Goal: Contribute content: Add original content to the website for others to see

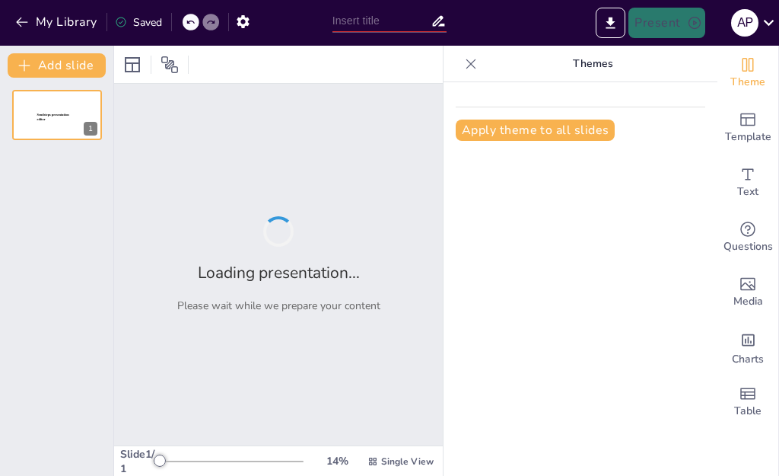
type input "**Clasificación de Virus Informáticos: Tipos y Características**"
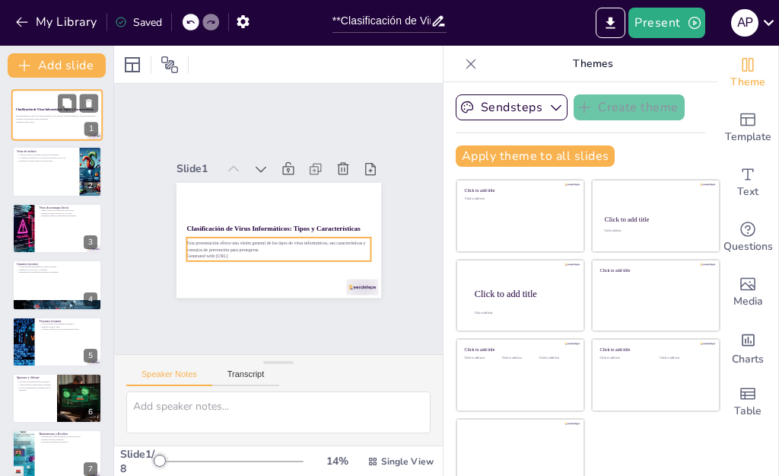
click at [49, 116] on p "Esta presentación ofrece una visión general de los tipos de virus informáticos,…" at bounding box center [57, 117] width 82 height 5
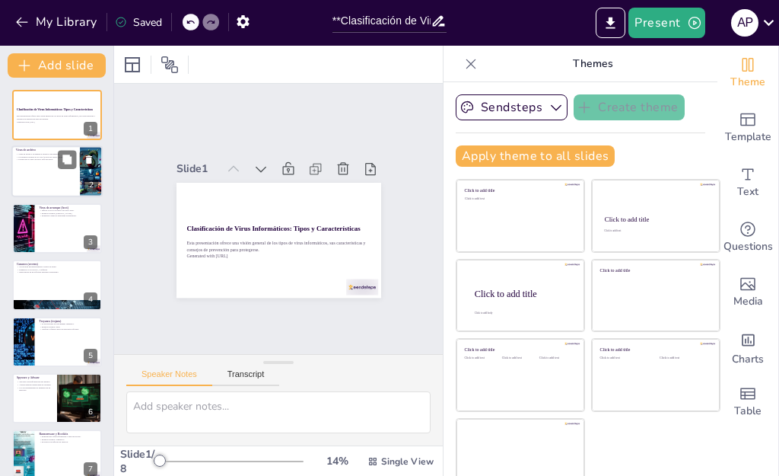
click at [37, 174] on div at bounding box center [56, 172] width 91 height 52
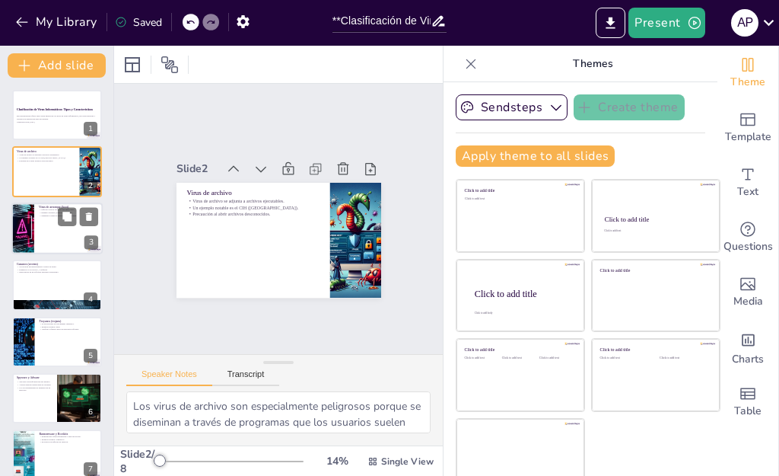
click at [59, 237] on div at bounding box center [56, 228] width 91 height 52
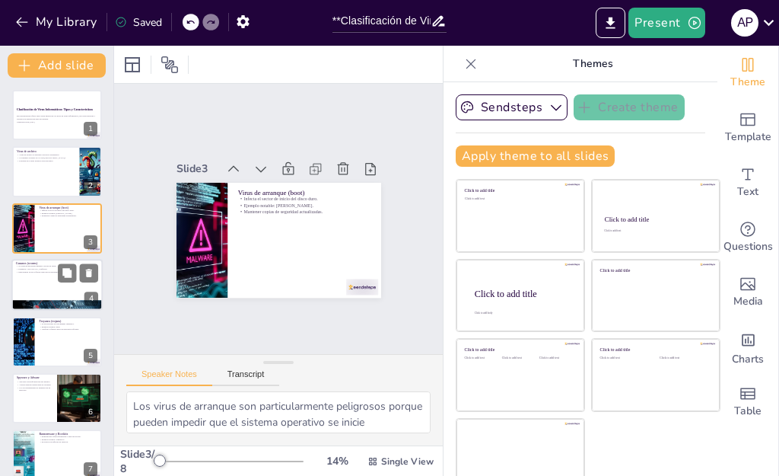
click at [53, 261] on p "Gusanos (worms)" at bounding box center [57, 263] width 82 height 5
click at [53, 268] on p "Ejemplos: ILOVEYOU, Conficker." at bounding box center [57, 269] width 82 height 3
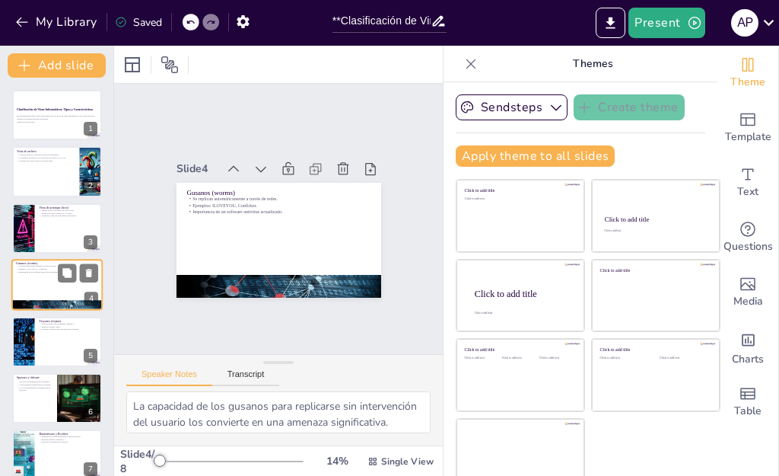
scroll to position [8, 0]
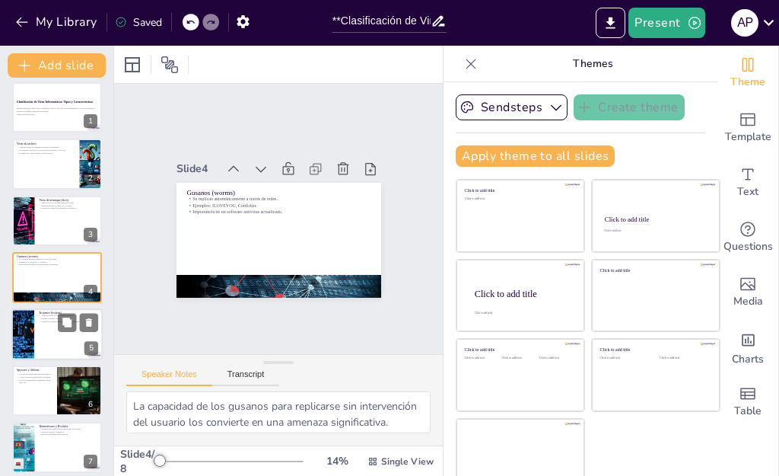
click at [57, 348] on div at bounding box center [56, 334] width 91 height 52
click at [57, 365] on div at bounding box center [80, 390] width 76 height 50
type textarea "El spyware representa una amenaza significativa para la privacidad del usuario.…"
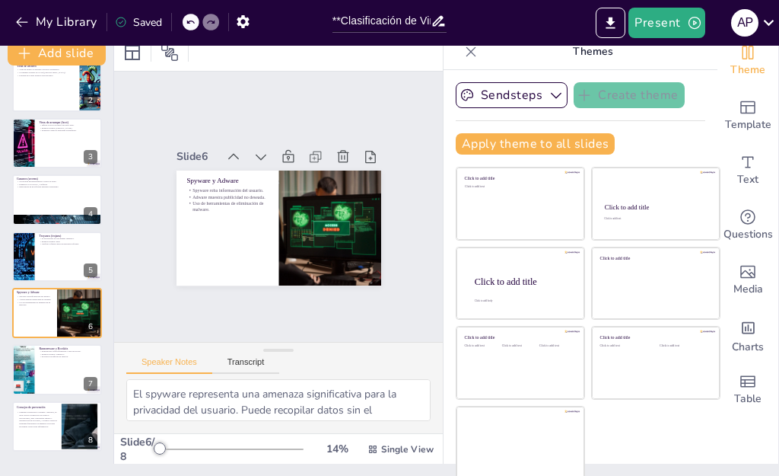
scroll to position [15, 0]
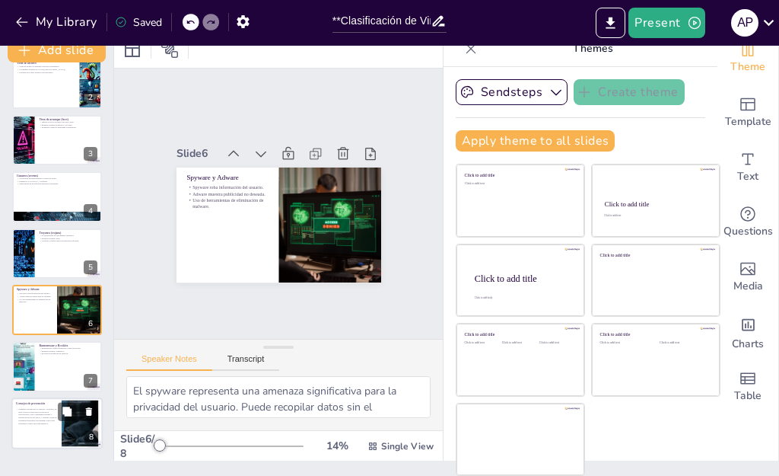
click at [56, 411] on p "Mantener actualizado el sistema y antivirus, no abrir correos sospechosos ni ar…" at bounding box center [36, 415] width 41 height 17
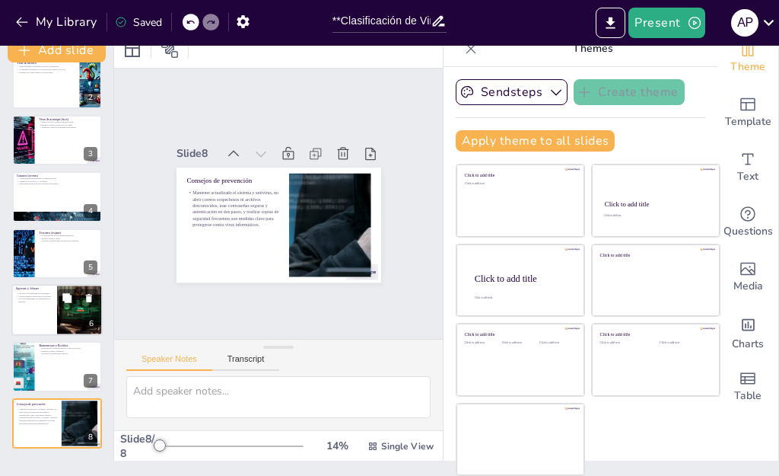
click at [49, 292] on p "Spyware roba información del usuario." at bounding box center [34, 292] width 37 height 3
type textarea "El spyware representa una amenaza significativa para la privacidad del usuario.…"
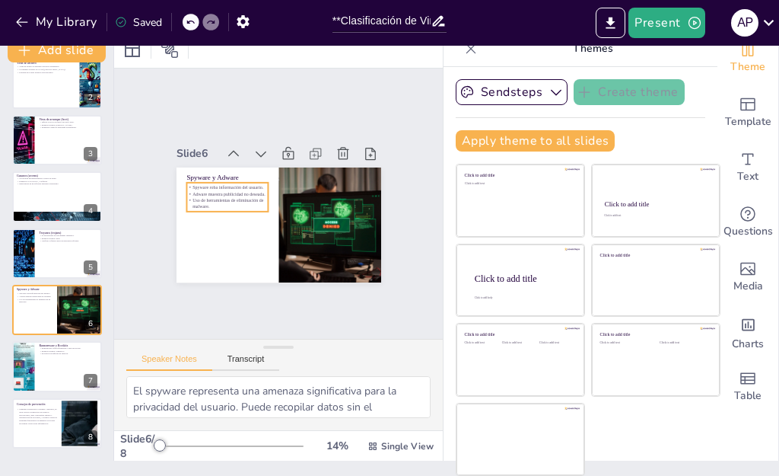
click at [228, 184] on div "Spyware roba información del usuario. Adware muestra publicidad no deseada. Uso…" at bounding box center [259, 156] width 63 height 84
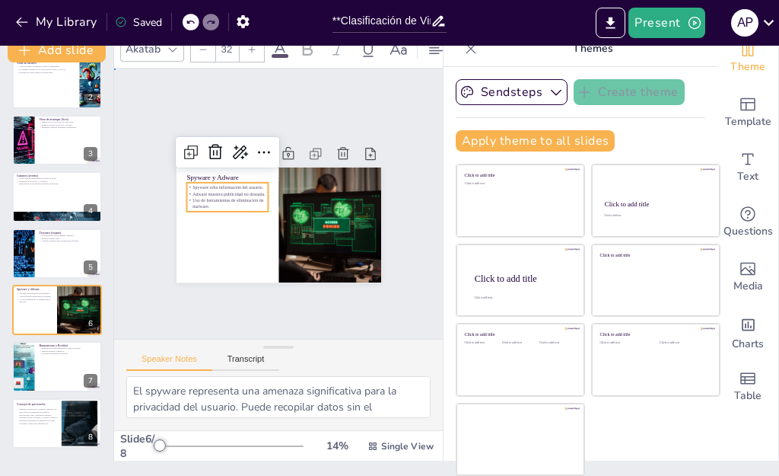
click at [148, 284] on div "Slide 1 Clasificación de Virus Informáticos: Tipos y Características Esta prese…" at bounding box center [279, 203] width 396 height 358
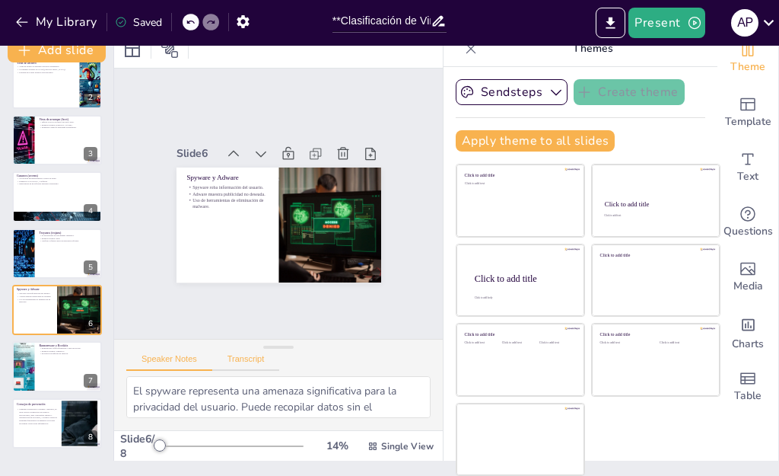
click at [240, 360] on button "Transcript" at bounding box center [246, 362] width 68 height 17
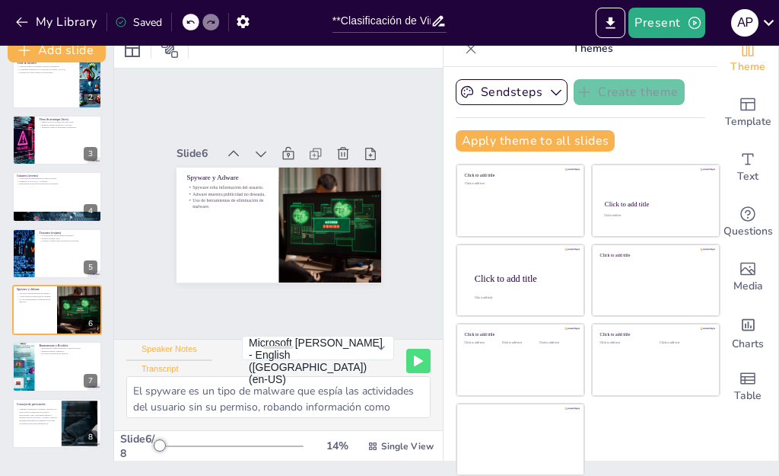
click at [166, 348] on button "Speaker Notes" at bounding box center [169, 352] width 86 height 17
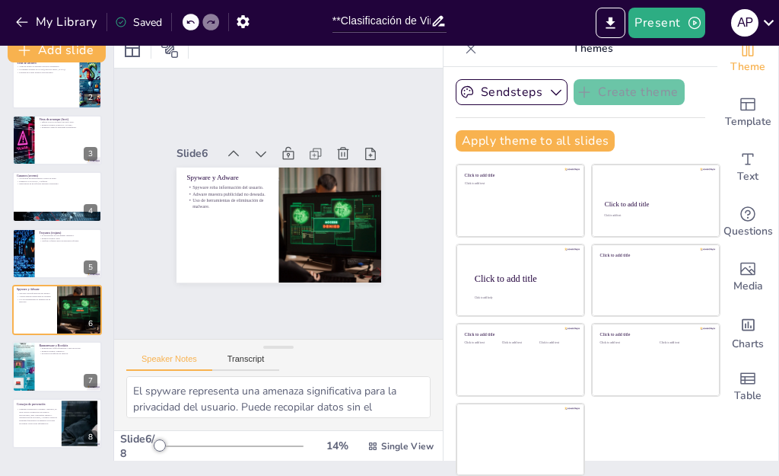
scroll to position [55, 0]
click at [44, 251] on div at bounding box center [56, 254] width 91 height 52
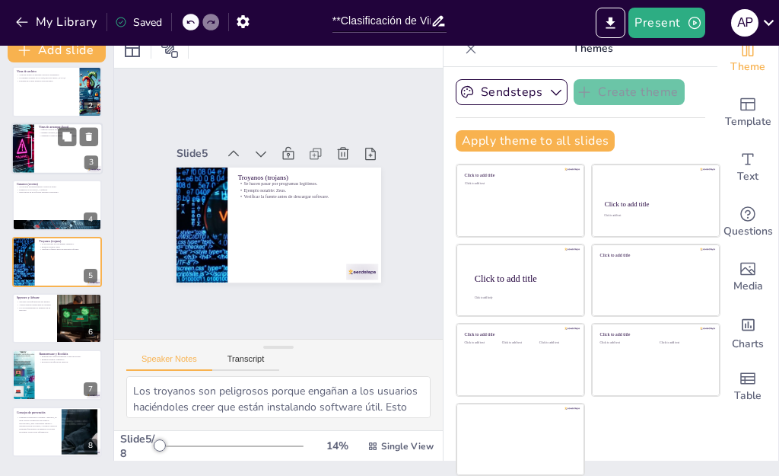
click at [43, 132] on p "Ejemplo notable: [PERSON_NAME]." at bounding box center [68, 132] width 59 height 3
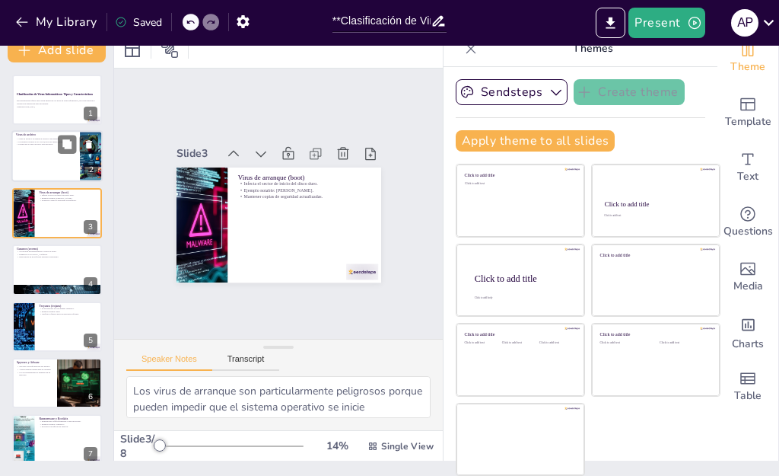
scroll to position [0, 0]
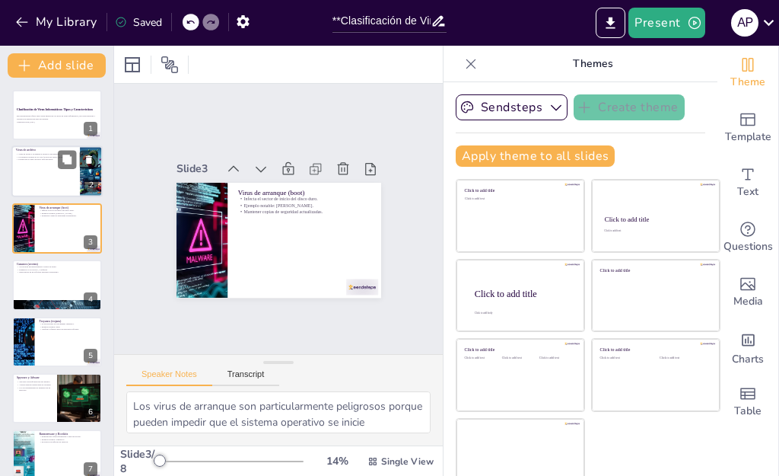
click at [52, 177] on div at bounding box center [56, 172] width 91 height 52
type textarea "Los virus de archivo son especialmente peligrosos porque se diseminan a través …"
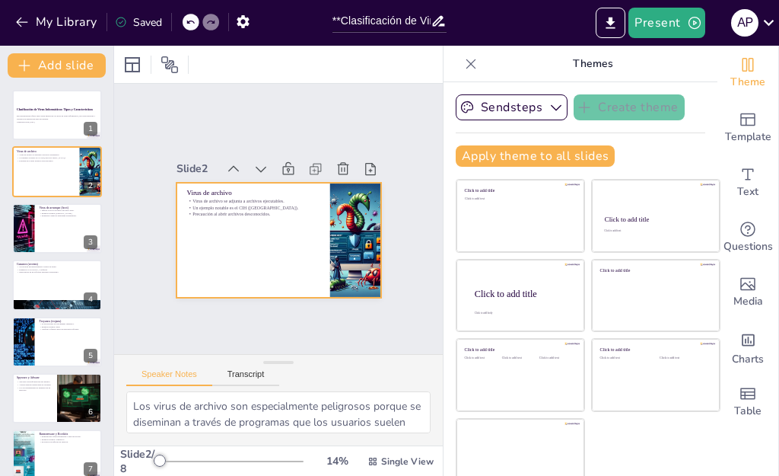
scroll to position [49, 0]
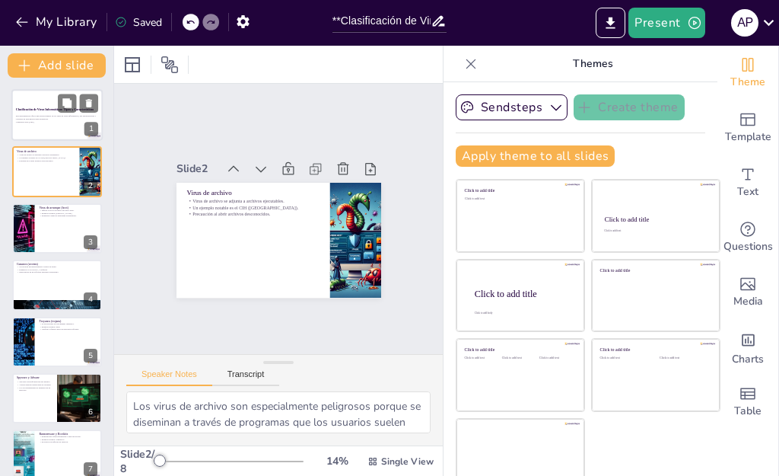
click at [51, 123] on div "Esta presentación ofrece una visión general de los tipos de virus informáticos,…" at bounding box center [57, 118] width 82 height 11
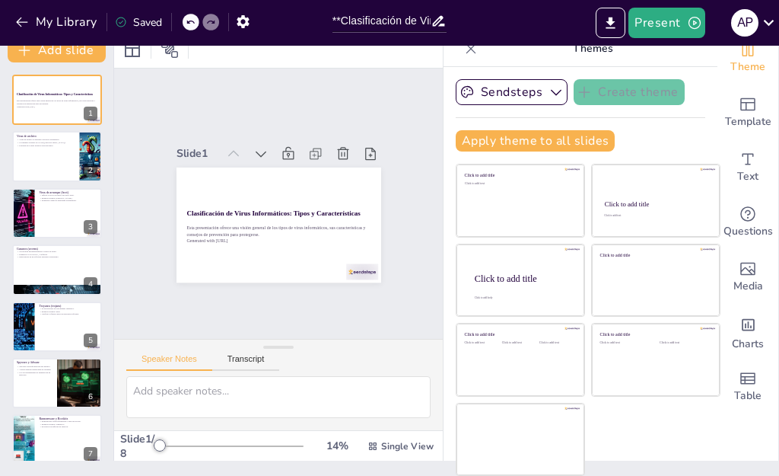
scroll to position [72, 0]
click at [369, 441] on icon at bounding box center [373, 445] width 8 height 8
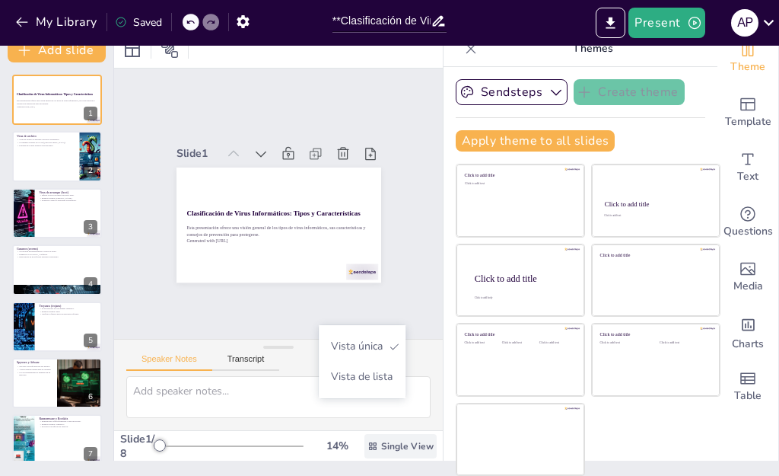
click at [369, 441] on icon at bounding box center [373, 445] width 8 height 8
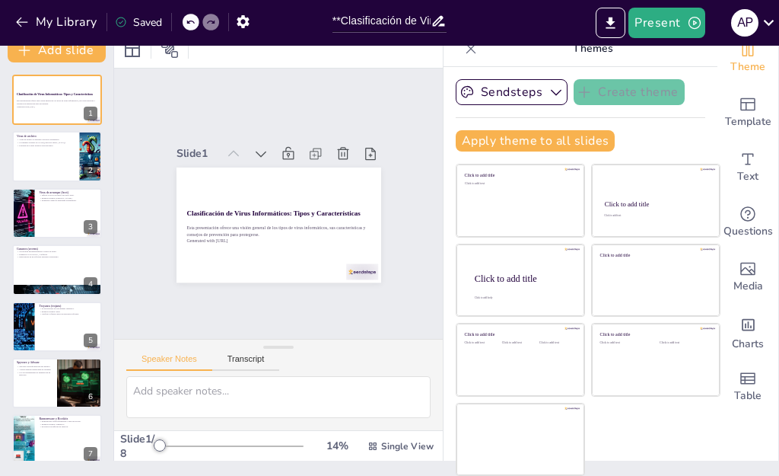
scroll to position [73, 0]
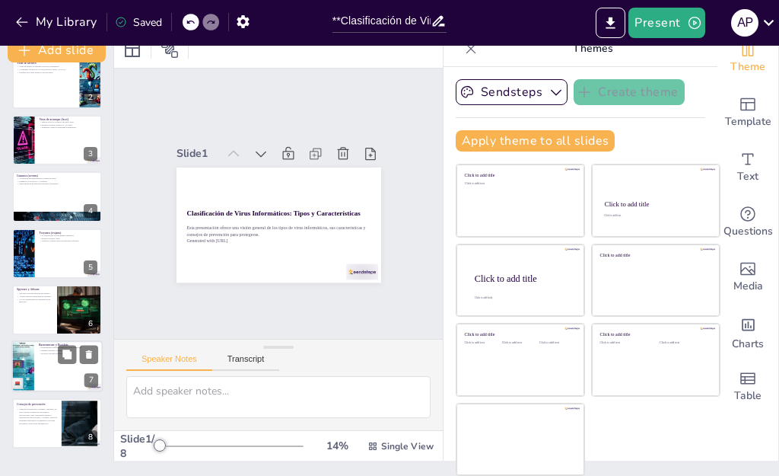
click at [43, 358] on div at bounding box center [56, 367] width 91 height 52
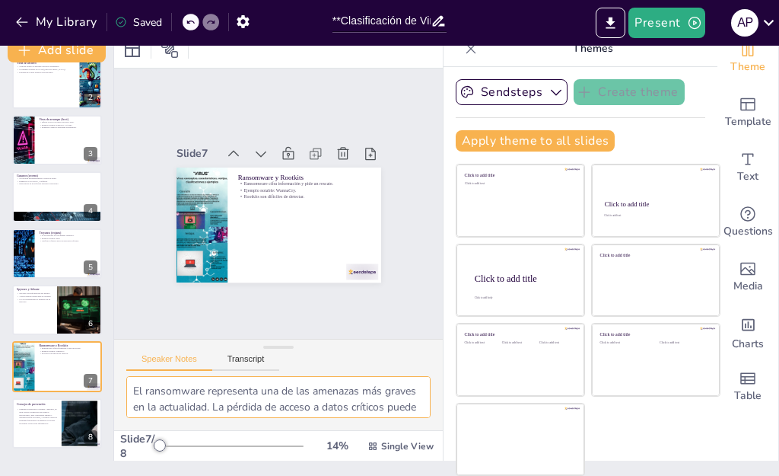
scroll to position [196, 0]
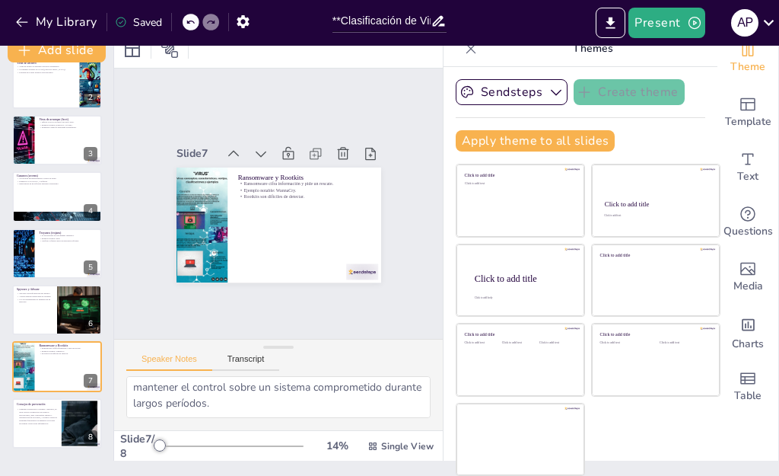
click at [371, 376] on div "El ransomware representa una de las amenazas más graves en la actualidad. La pé…" at bounding box center [278, 403] width 329 height 54
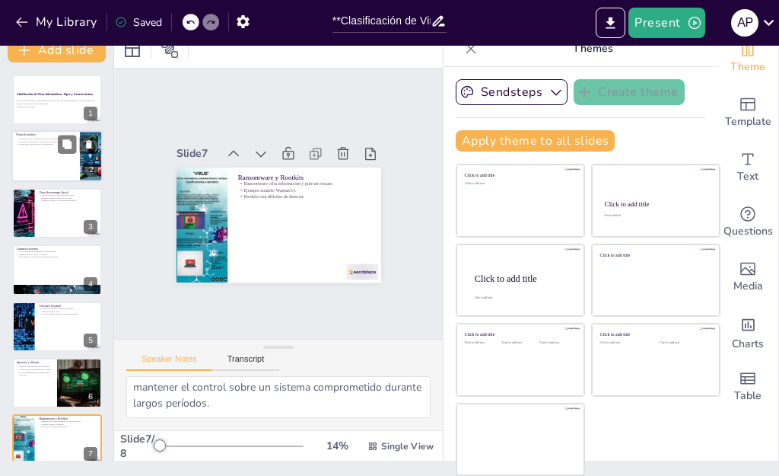
click at [50, 156] on div at bounding box center [56, 157] width 91 height 52
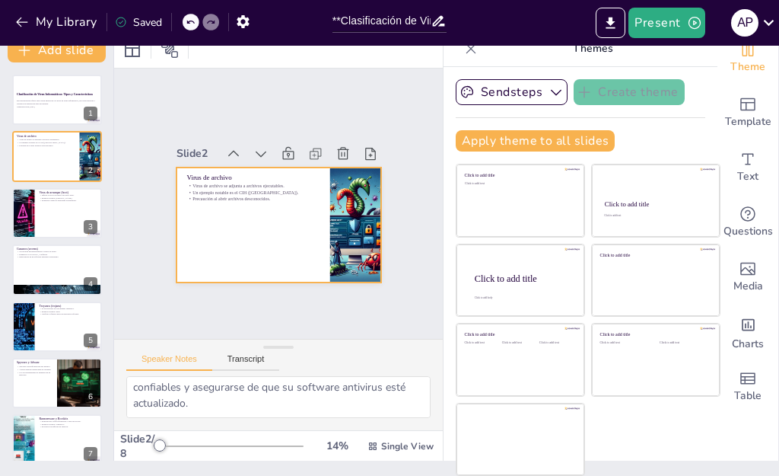
scroll to position [65, 0]
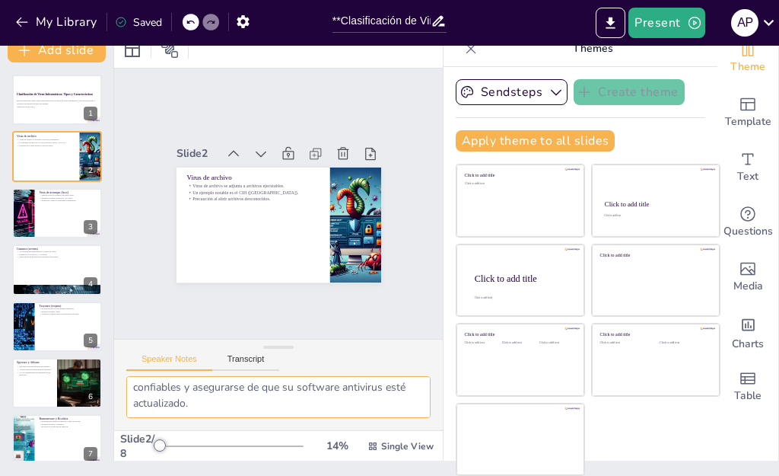
click at [345, 376] on textarea "Los virus de archivo son especialmente peligrosos porque se diseminan a través …" at bounding box center [278, 397] width 304 height 42
paste textarea "Loremips 👍 Dolo sitame co adipiscinge seddo ei **Tempo in Utlabor** etd magnaa …"
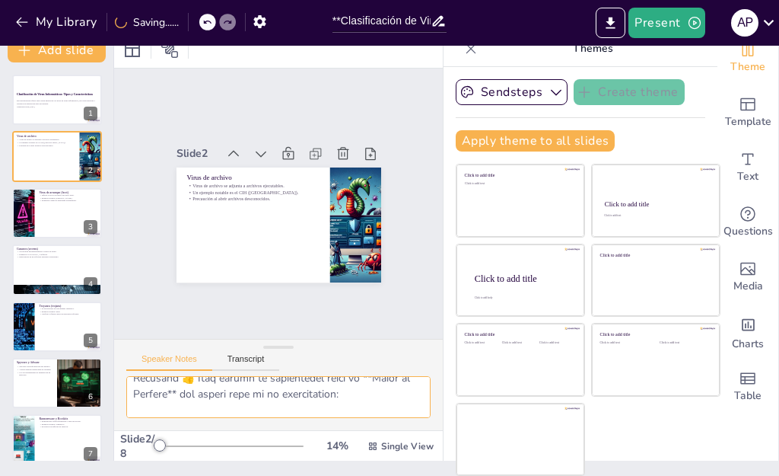
scroll to position [876, 0]
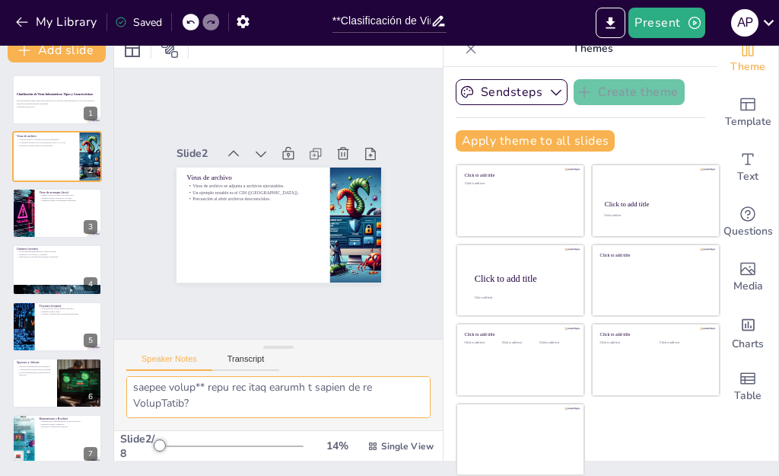
click at [307, 376] on textarea at bounding box center [278, 397] width 304 height 42
drag, startPoint x: 176, startPoint y: 333, endPoint x: 355, endPoint y: 321, distance: 179.9
click at [355, 376] on textarea at bounding box center [278, 397] width 304 height 42
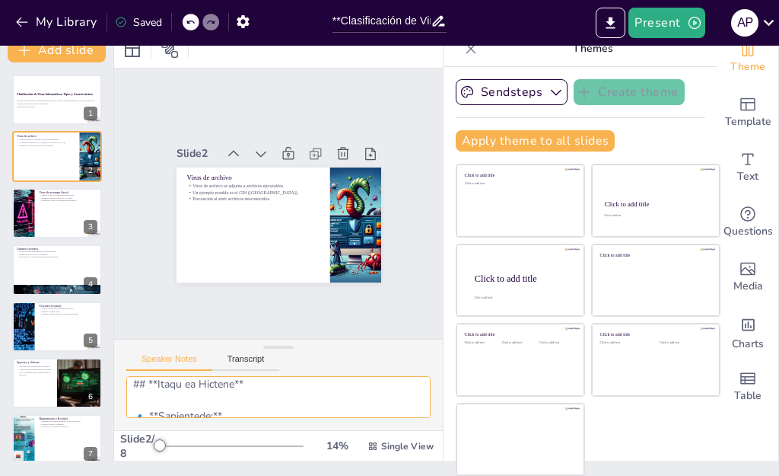
click at [375, 376] on textarea at bounding box center [278, 397] width 304 height 42
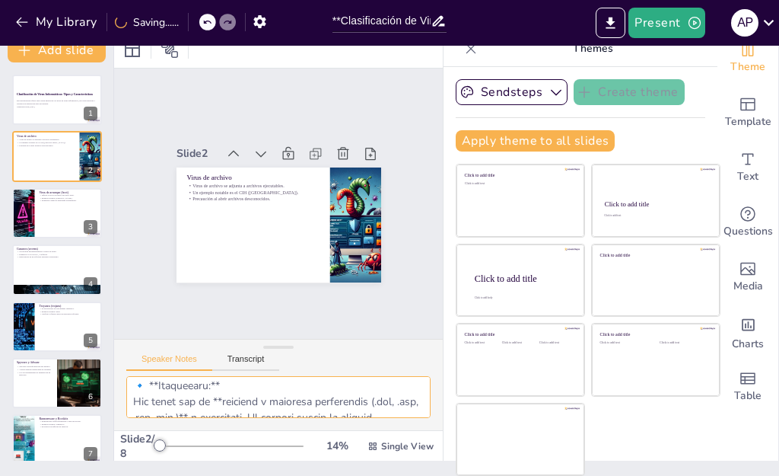
scroll to position [291, 0]
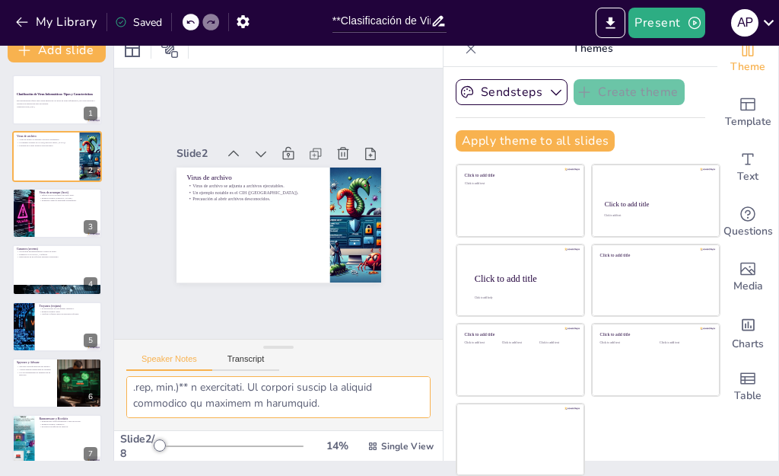
click at [224, 376] on textarea at bounding box center [278, 397] width 304 height 42
click at [27, 217] on div at bounding box center [23, 213] width 78 height 52
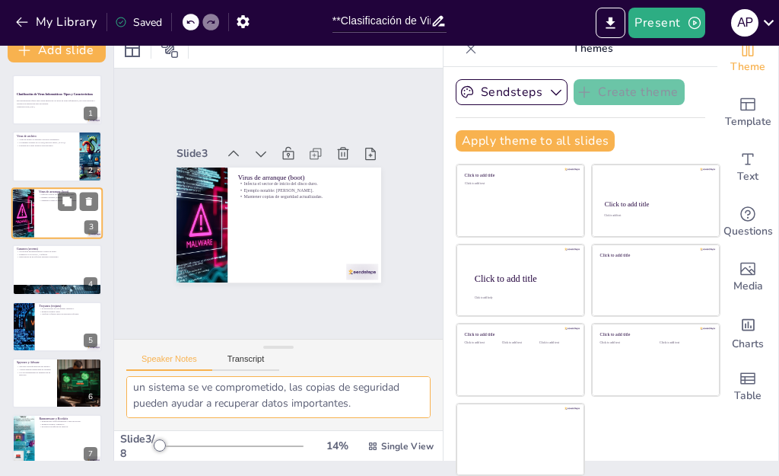
scroll to position [196, 0]
click at [29, 159] on div at bounding box center [56, 157] width 91 height 52
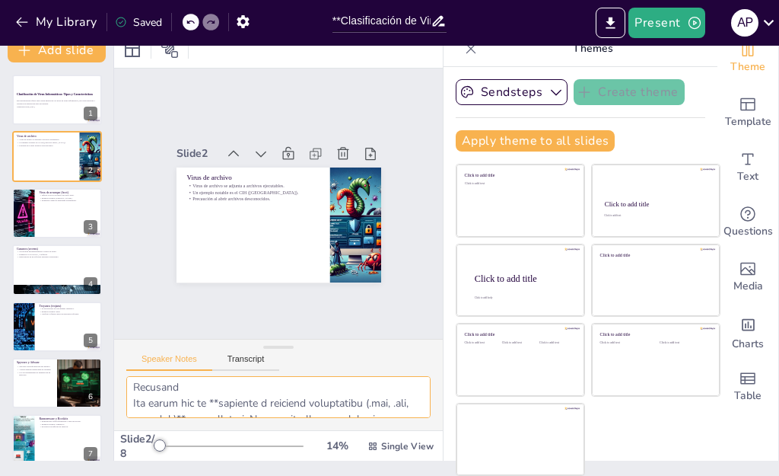
scroll to position [659, 0]
type textarea "Lor ipsum do sitamet con adipiscingeli seddoeiusm tempor in utlaboree d magnaa …"
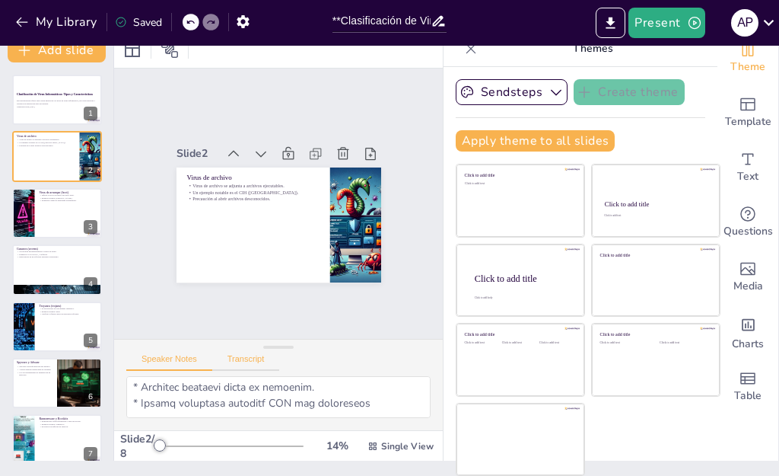
click at [227, 354] on button "Transcript" at bounding box center [246, 362] width 68 height 17
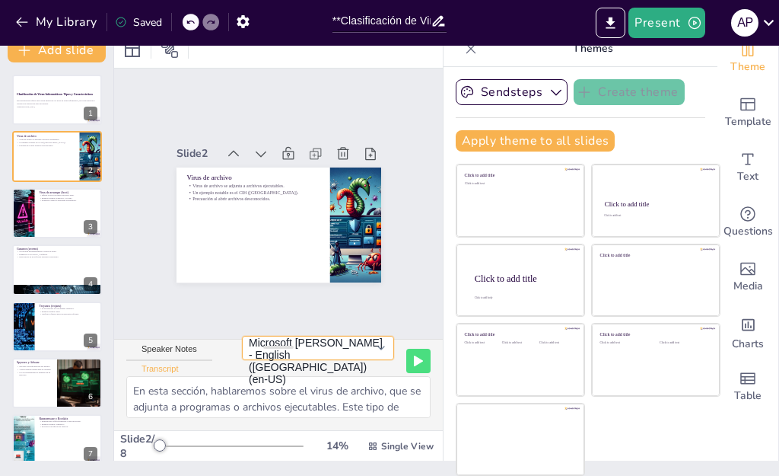
click at [340, 336] on button "Microsoft [PERSON_NAME] - English ([GEOGRAPHIC_DATA]) (en-US)" at bounding box center [318, 348] width 152 height 24
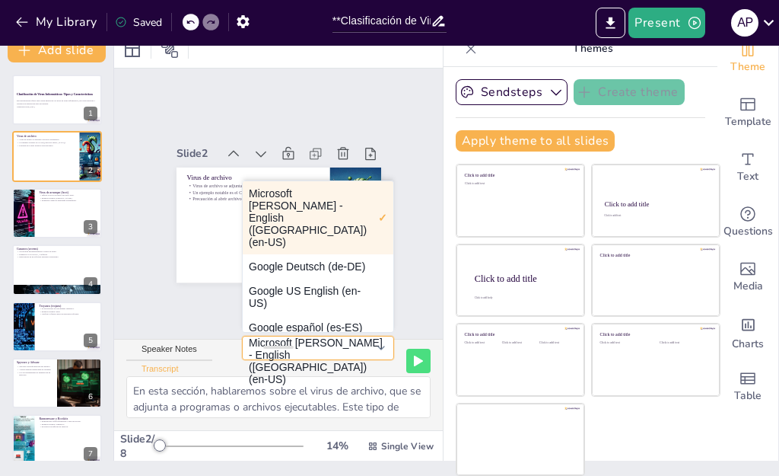
click at [340, 336] on button "Microsoft [PERSON_NAME] - English ([GEOGRAPHIC_DATA]) (en-US)" at bounding box center [318, 348] width 152 height 24
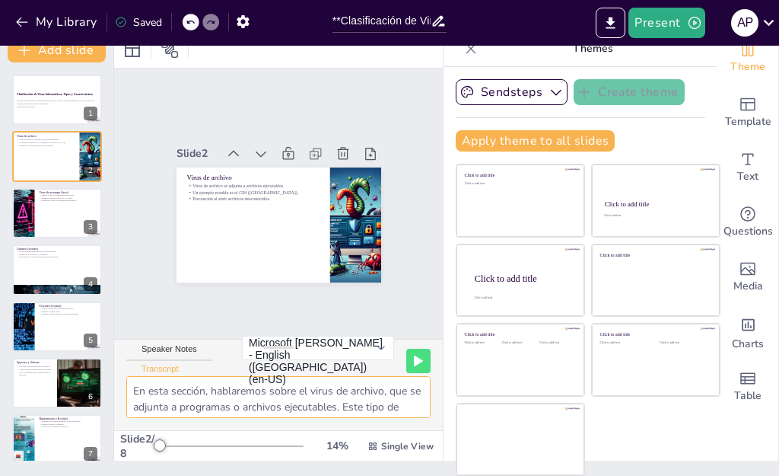
scroll to position [116, 0]
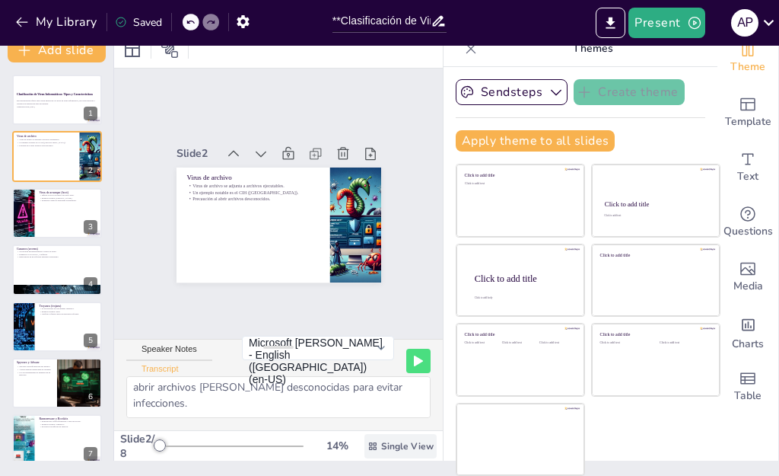
click at [364, 434] on div "Single View" at bounding box center [400, 446] width 72 height 24
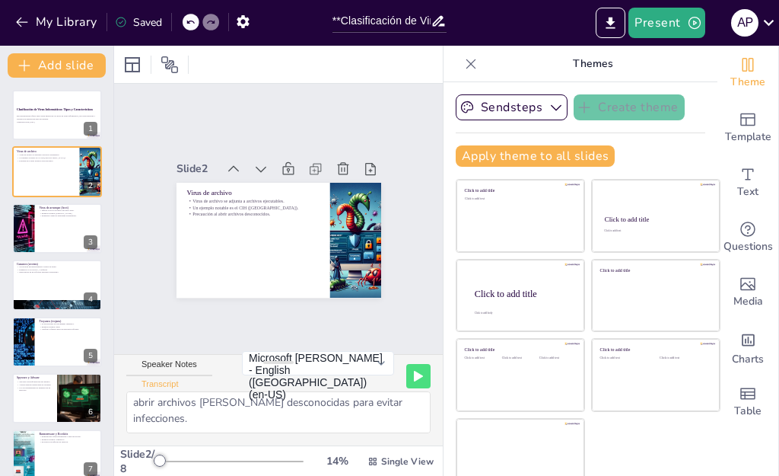
click at [463, 64] on icon at bounding box center [470, 63] width 15 height 15
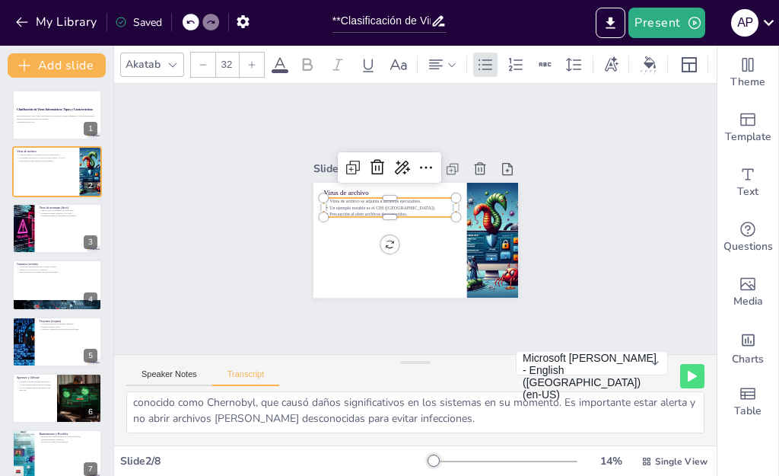
click at [368, 206] on p "Precaución al abrir archivos desconocidos." at bounding box center [397, 200] width 111 height 84
click at [398, 203] on p "Precaución al abrir archivos desconocidos." at bounding box center [392, 209] width 132 height 34
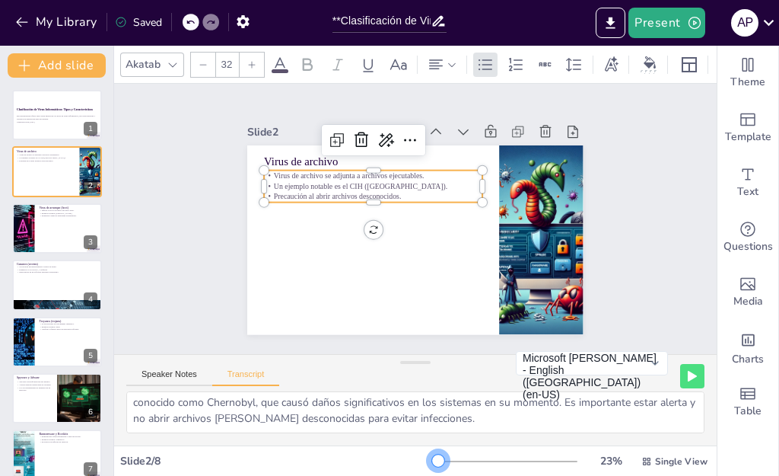
click at [432, 459] on div at bounding box center [438, 460] width 12 height 12
click at [388, 185] on p "Precaución al abrir archivos desconocidos." at bounding box center [382, 185] width 211 height 78
click at [390, 190] on p "Precaución al abrir archivos desconocidos." at bounding box center [390, 178] width 194 height 118
click at [390, 190] on p "Precaución al abrir archivos desconocidos." at bounding box center [382, 185] width 211 height 78
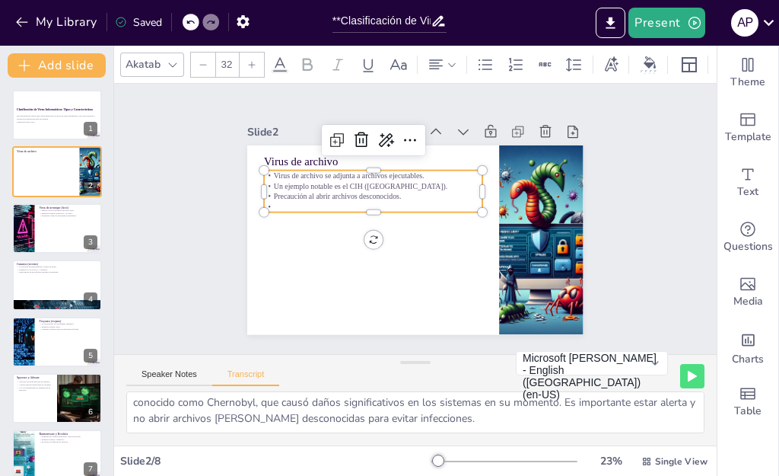
type input "--"
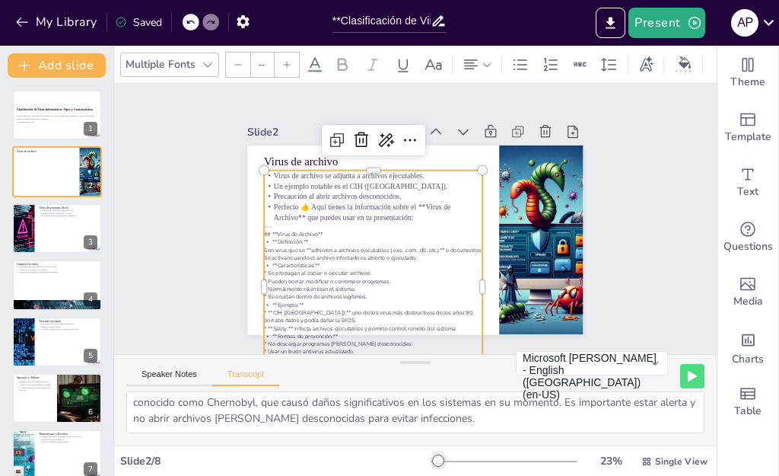
click at [324, 224] on p "## **Virus de Archivo**" at bounding box center [372, 230] width 218 height 30
click at [300, 230] on p "## **Virus de Archivo**" at bounding box center [370, 225] width 215 height 53
click at [300, 231] on p "## **Virus de Archivo**" at bounding box center [373, 235] width 218 height 8
click at [301, 235] on p "🔹 **Definición:**" at bounding box center [369, 232] width 215 height 53
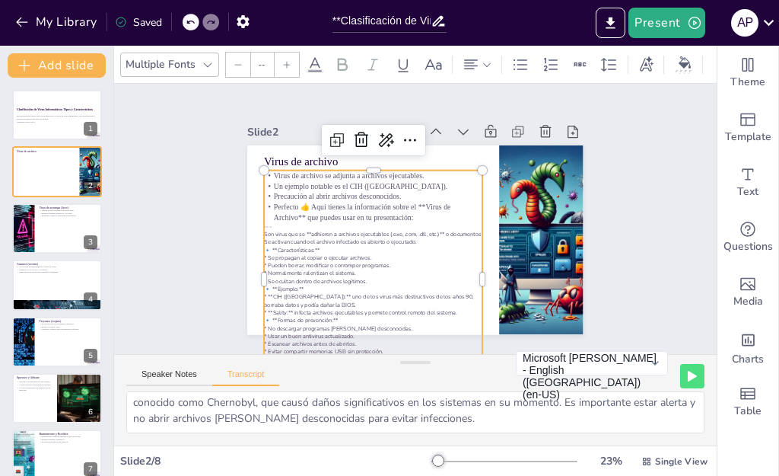
type input "32"
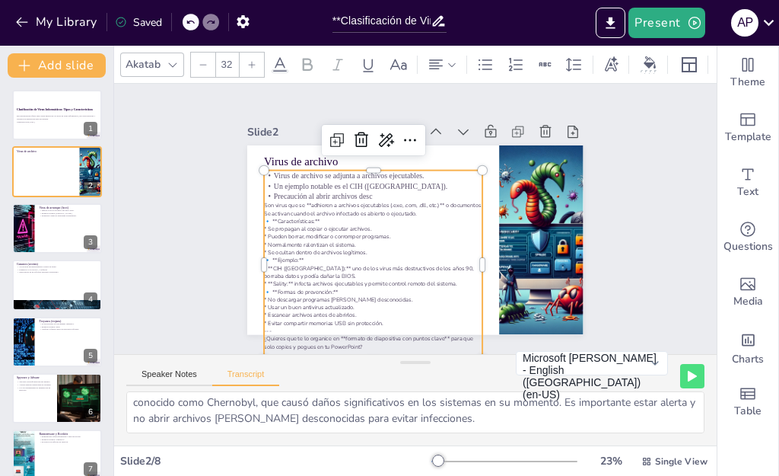
click at [192, 21] on icon at bounding box center [190, 22] width 9 height 9
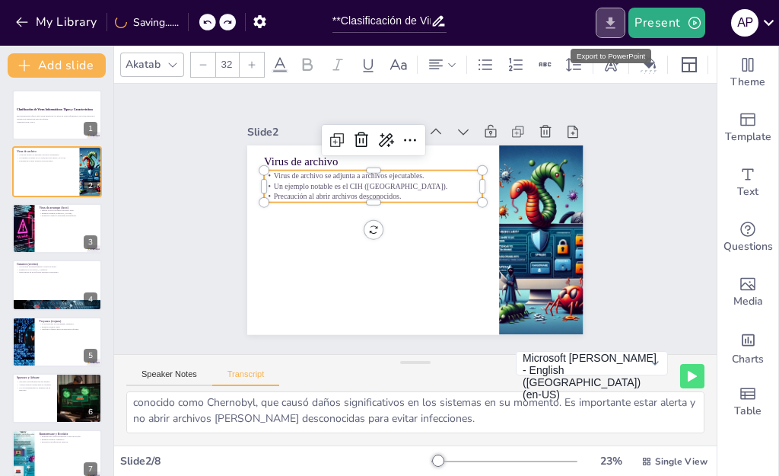
click at [602, 9] on button "Export to PowerPoint" at bounding box center [611, 23] width 30 height 30
click at [603, 21] on icon "Export to PowerPoint" at bounding box center [611, 23] width 16 height 16
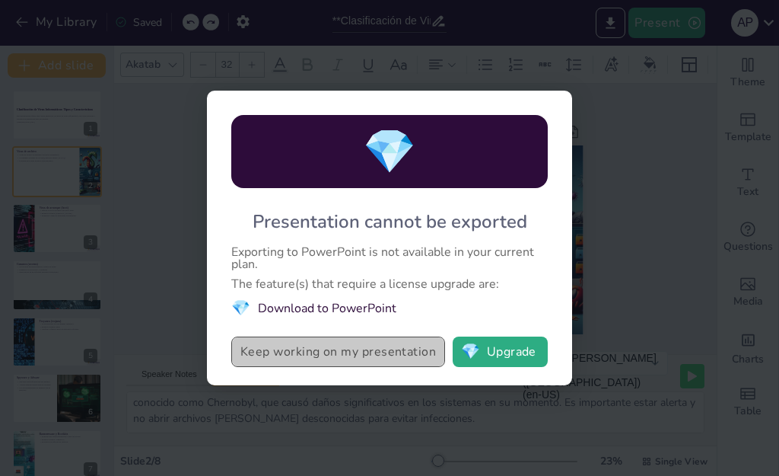
click at [419, 346] on button "Keep working on my presentation" at bounding box center [338, 351] width 214 height 30
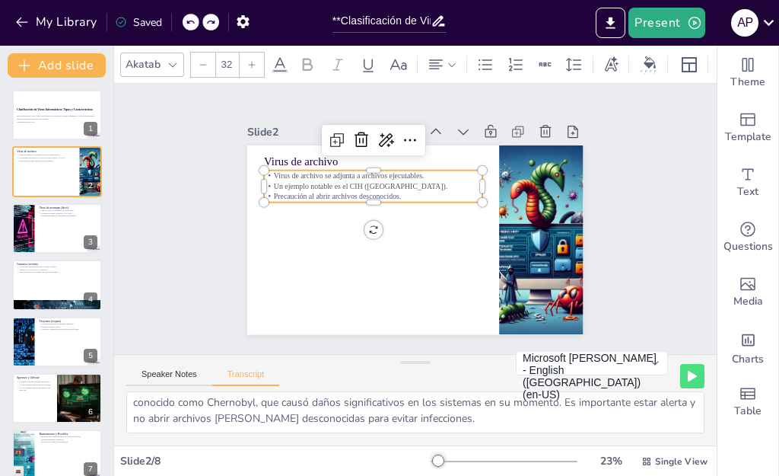
click at [770, 22] on icon at bounding box center [769, 22] width 21 height 21
click at [769, 15] on icon at bounding box center [769, 22] width 21 height 21
click at [749, 18] on div "A P" at bounding box center [744, 22] width 27 height 27
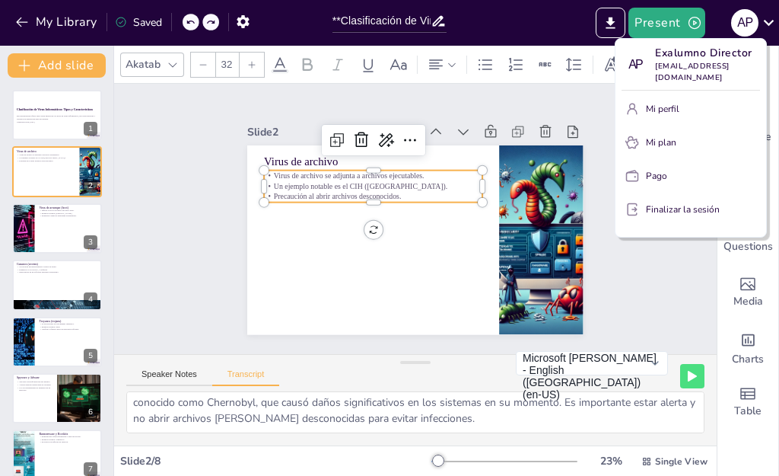
drag, startPoint x: 722, startPoint y: 16, endPoint x: 692, endPoint y: 30, distance: 33.0
click at [724, 18] on div at bounding box center [389, 238] width 779 height 476
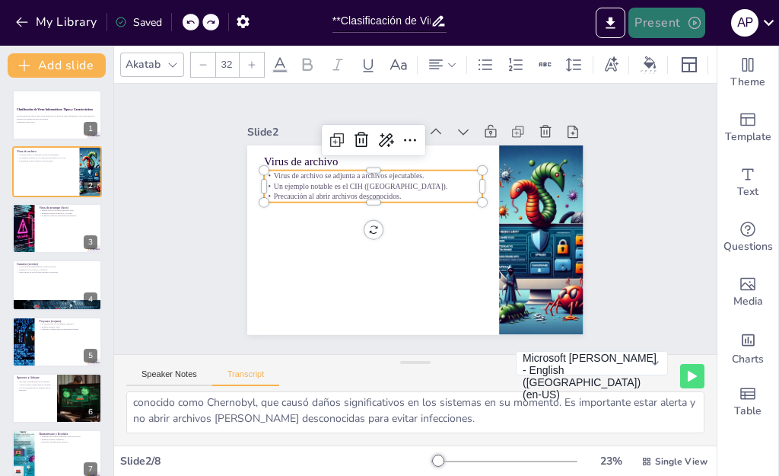
click at [664, 30] on button "Present" at bounding box center [667, 23] width 76 height 30
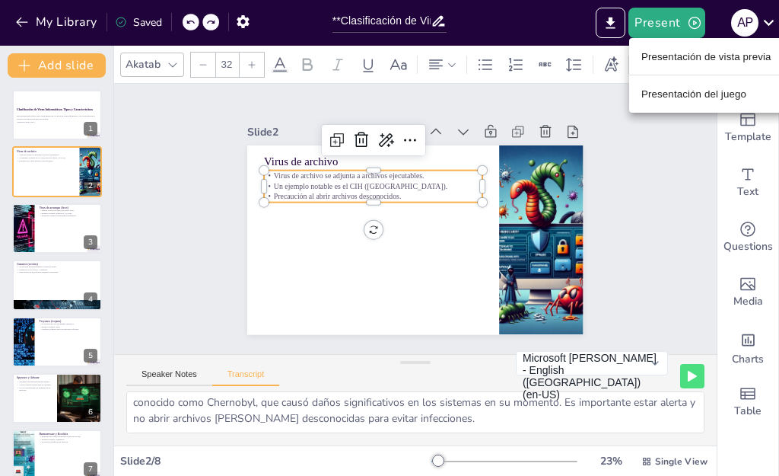
click at [624, 24] on div at bounding box center [389, 238] width 779 height 476
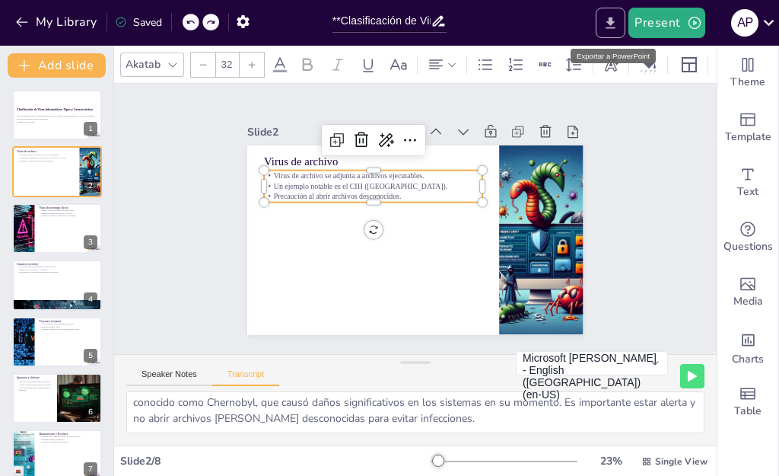
click at [611, 17] on icon "Export to PowerPoint" at bounding box center [611, 23] width 16 height 16
click at [610, 16] on icon "Export to PowerPoint" at bounding box center [611, 23] width 16 height 16
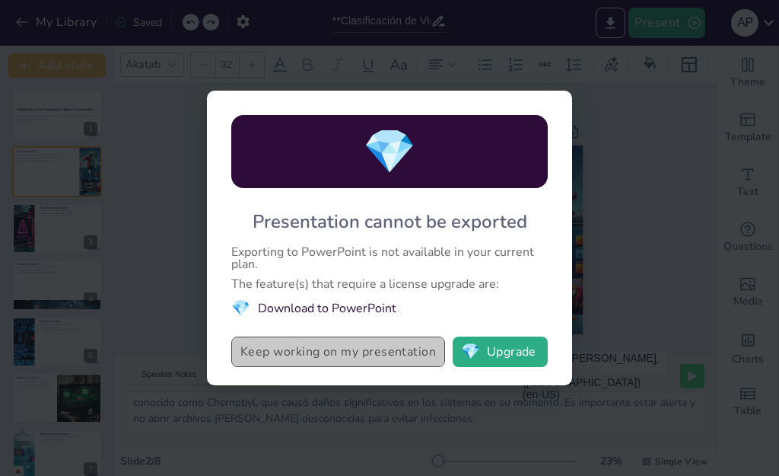
drag, startPoint x: 610, startPoint y: 16, endPoint x: 396, endPoint y: 360, distance: 405.0
click at [396, 360] on button "Keep working on my presentation" at bounding box center [338, 351] width 214 height 30
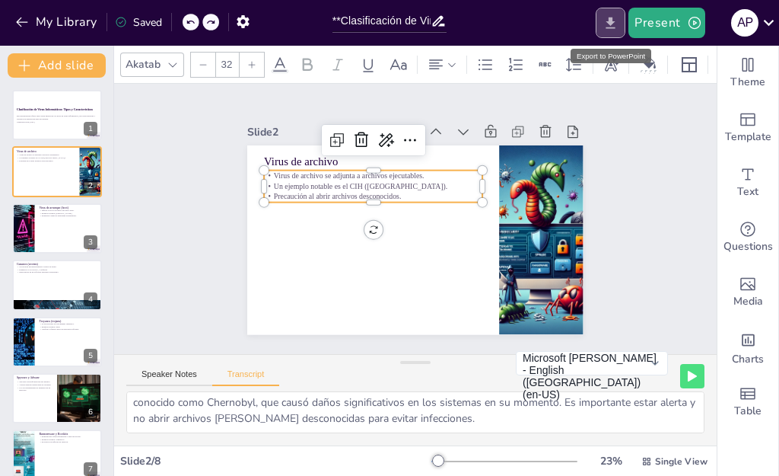
click at [610, 28] on icon "Export to PowerPoint" at bounding box center [611, 23] width 16 height 16
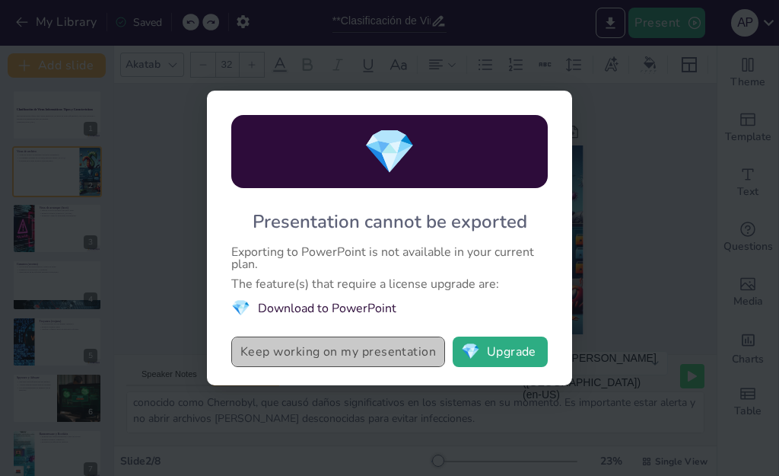
click at [393, 361] on button "Keep working on my presentation" at bounding box center [338, 351] width 214 height 30
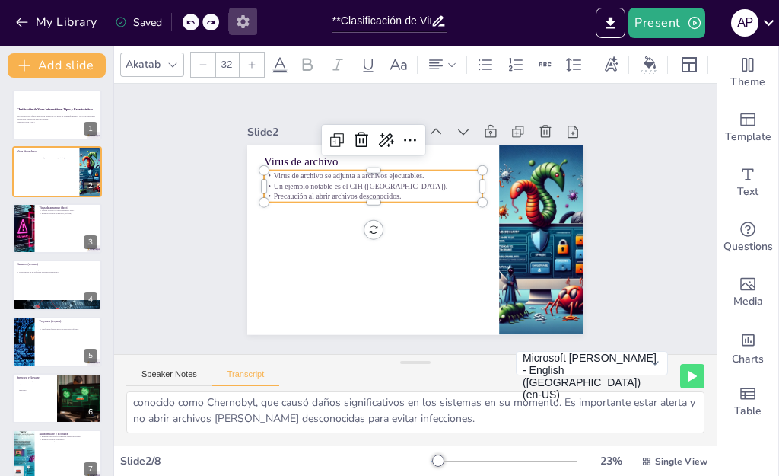
click at [242, 10] on button "button" at bounding box center [243, 21] width 28 height 27
click at [240, 20] on icon "button" at bounding box center [243, 21] width 12 height 13
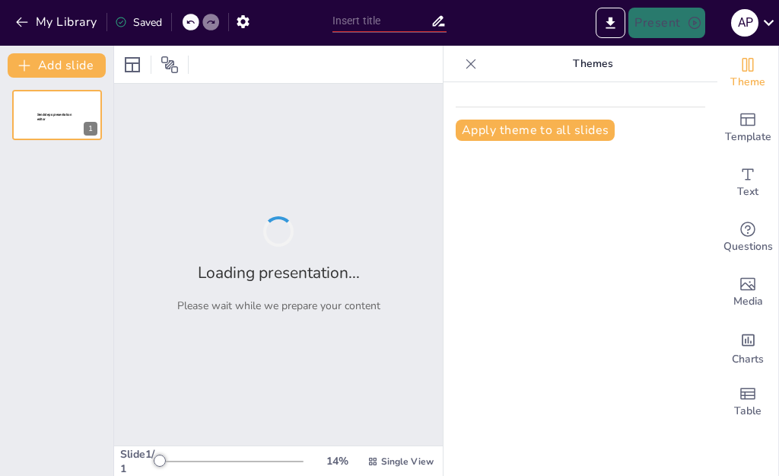
type input "**Clasificación de Virus Informáticos: Tipos y Características**"
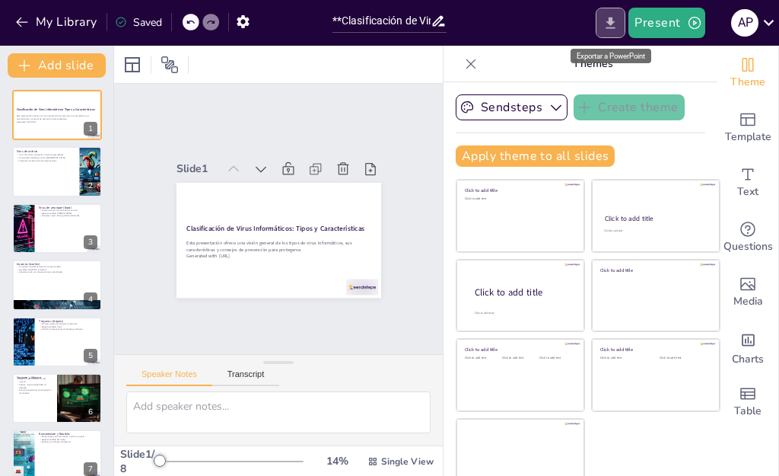
click at [598, 24] on button "Export to PowerPoint" at bounding box center [611, 23] width 30 height 30
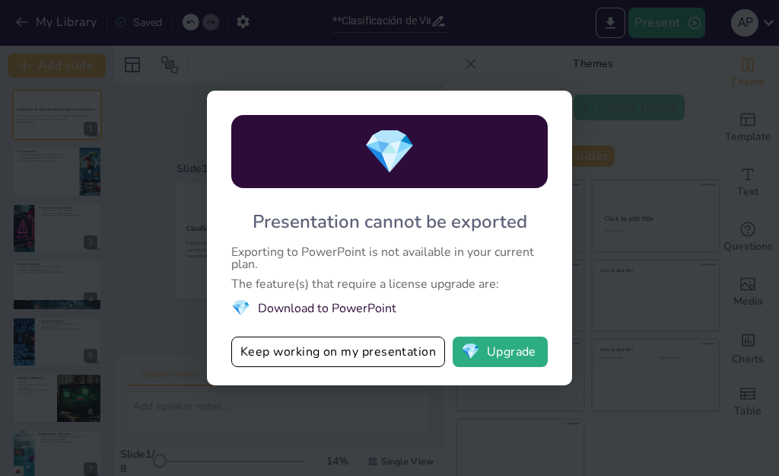
click at [599, 78] on div "💎 Presentation cannot be exported Exporting to PowerPoint is not available in y…" at bounding box center [389, 238] width 779 height 476
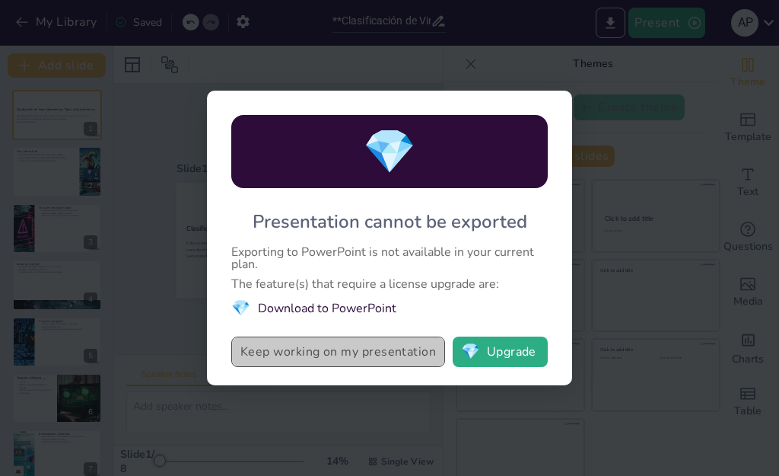
click at [403, 348] on button "Keep working on my presentation" at bounding box center [338, 351] width 214 height 30
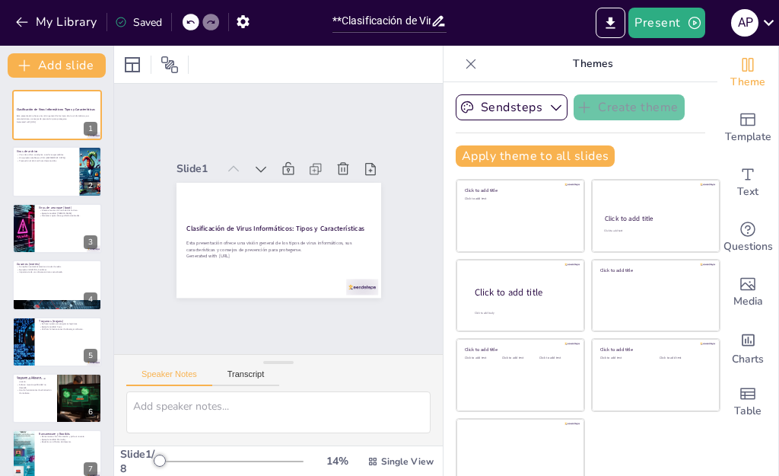
click at [145, 33] on div "Saved" at bounding box center [134, 21] width 55 height 27
click at [463, 57] on icon at bounding box center [470, 63] width 15 height 15
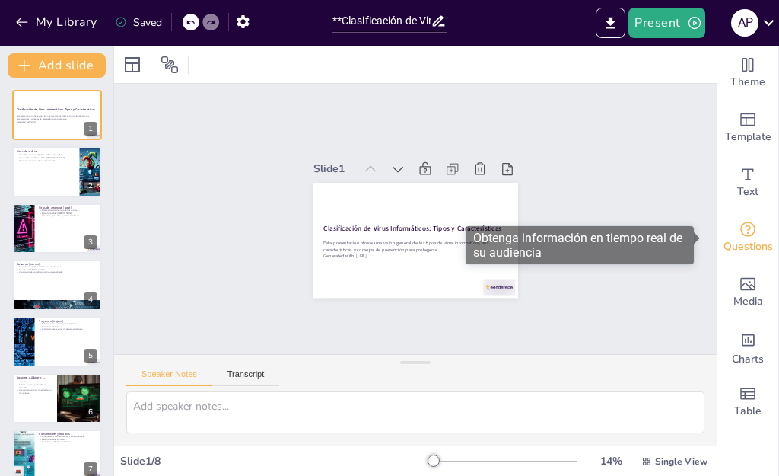
click at [738, 243] on span "Questions" at bounding box center [748, 246] width 49 height 17
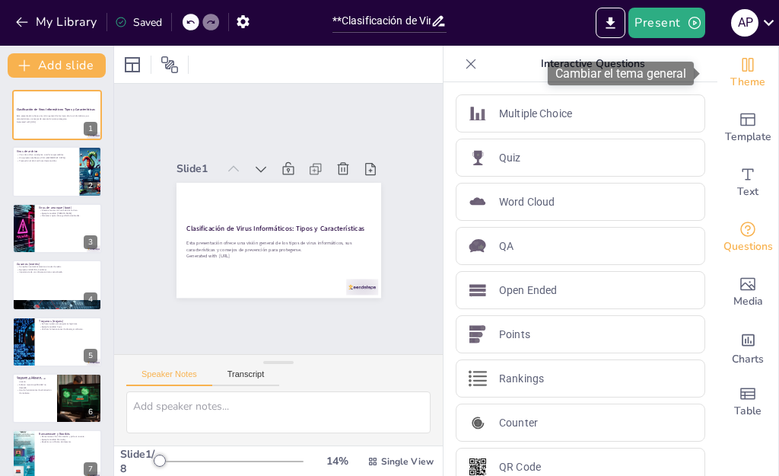
click at [722, 71] on div "Theme" at bounding box center [748, 73] width 61 height 55
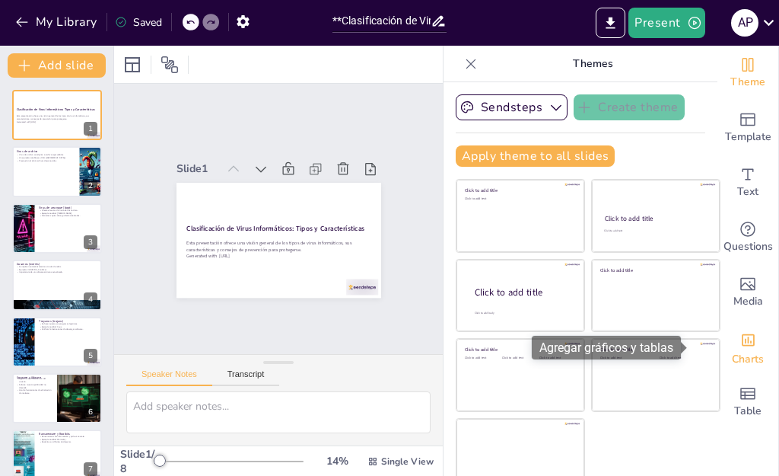
click at [740, 336] on div "Charts" at bounding box center [748, 347] width 61 height 55
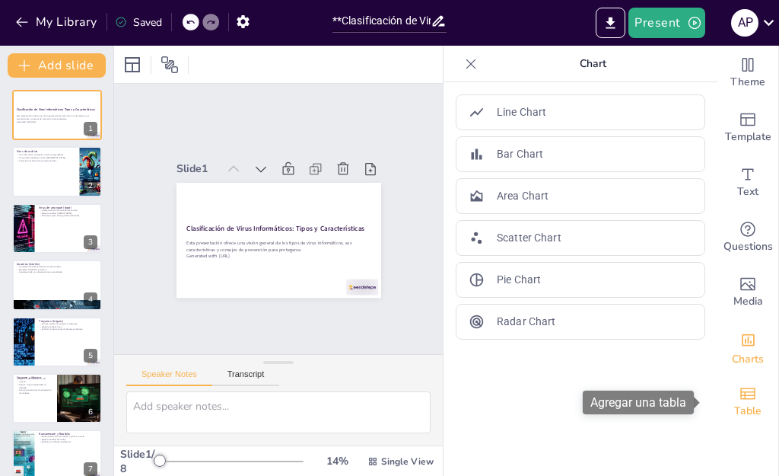
click at [739, 399] on icon "Add a table" at bounding box center [748, 393] width 18 height 18
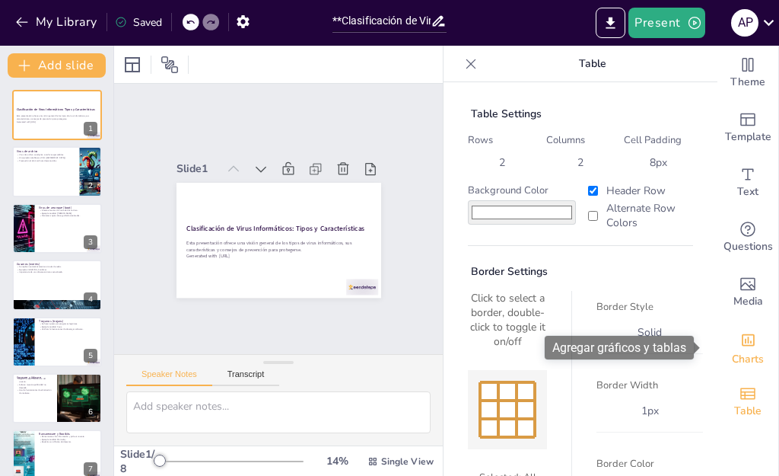
click at [732, 351] on span "Charts" at bounding box center [748, 359] width 32 height 17
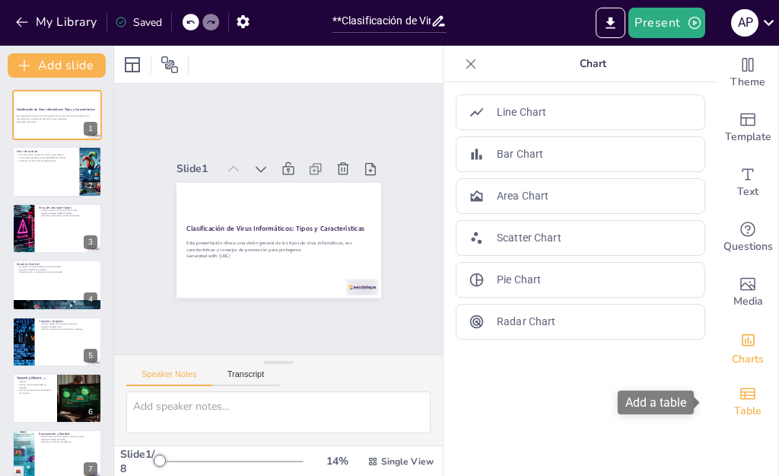
drag, startPoint x: 753, startPoint y: 388, endPoint x: 750, endPoint y: 380, distance: 8.9
click at [752, 382] on div "Table" at bounding box center [748, 401] width 61 height 55
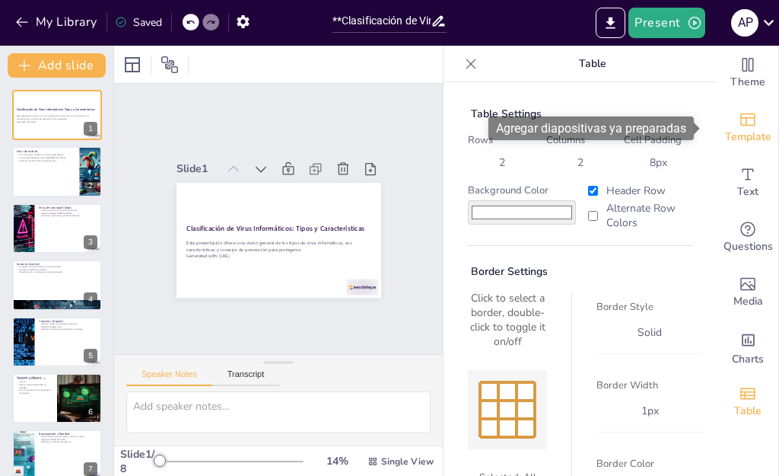
click at [730, 129] on span "Template" at bounding box center [748, 137] width 46 height 17
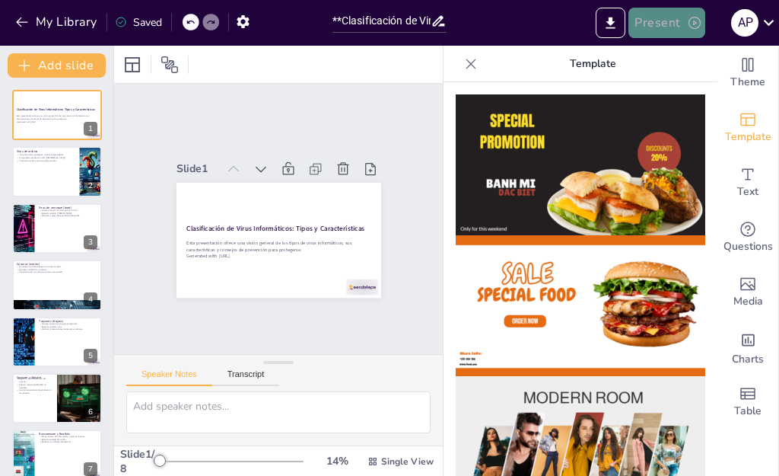
click at [691, 29] on icon "button" at bounding box center [694, 22] width 15 height 15
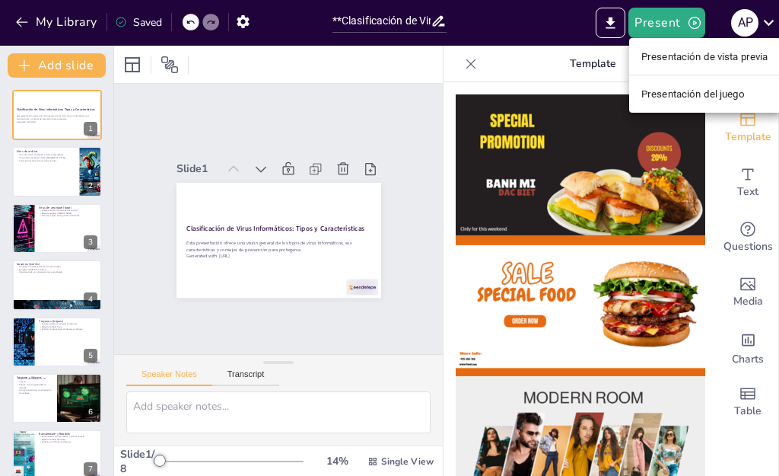
click at [593, 19] on div at bounding box center [389, 238] width 779 height 476
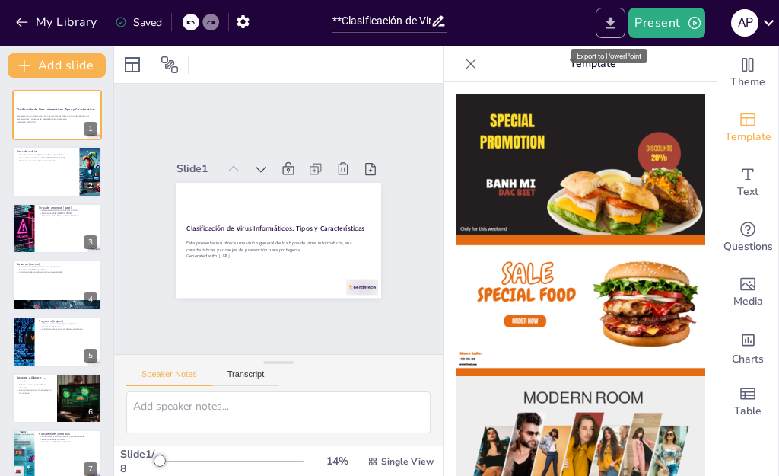
click at [607, 22] on icon "Export to PowerPoint" at bounding box center [611, 23] width 16 height 16
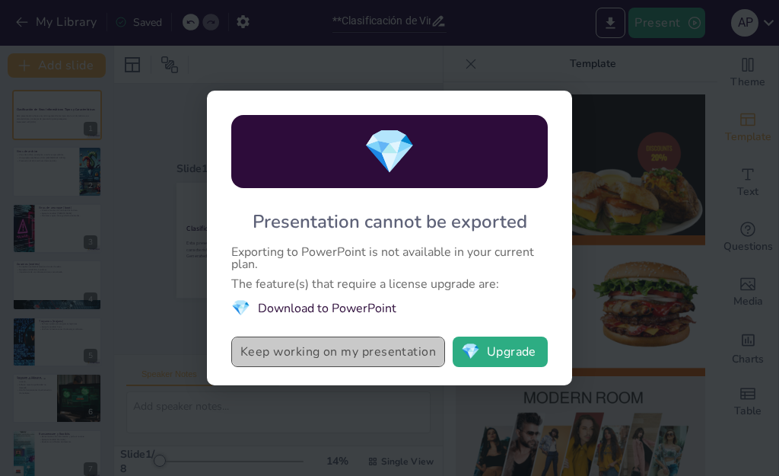
click at [294, 340] on button "Keep working on my presentation" at bounding box center [338, 351] width 214 height 30
